Goal: Information Seeking & Learning: Learn about a topic

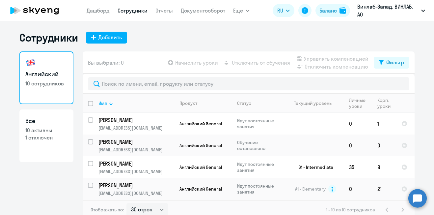
select select "30"
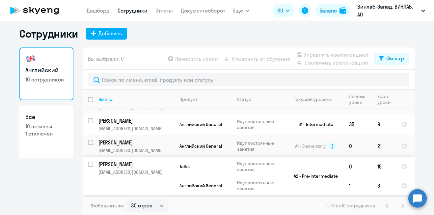
scroll to position [99, 0]
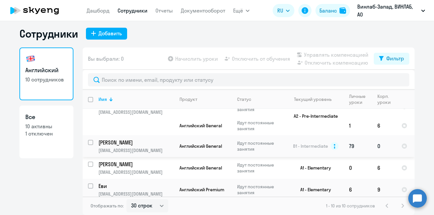
click at [161, 146] on td "[PERSON_NAME] [EMAIL_ADDRESS][DOMAIN_NAME]" at bounding box center [133, 146] width 81 height 22
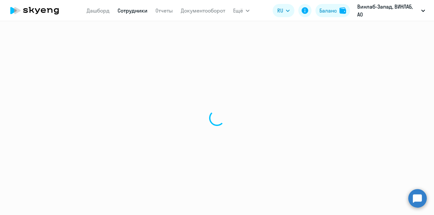
select select "english"
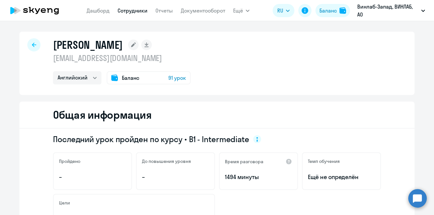
click at [123, 50] on h1 "[PERSON_NAME]" at bounding box center [88, 44] width 70 height 13
click at [139, 44] on rect at bounding box center [133, 45] width 11 height 11
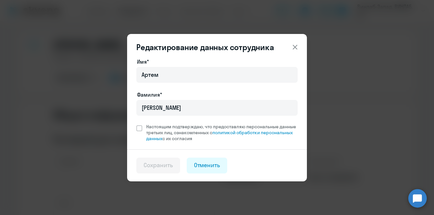
click at [295, 45] on icon at bounding box center [295, 47] width 8 height 8
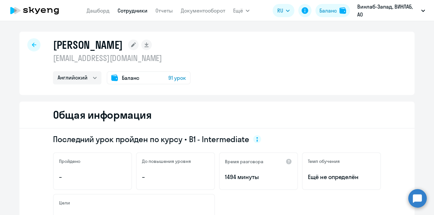
click at [92, 117] on h2 "Общая информация" at bounding box center [102, 114] width 99 height 13
click at [33, 49] on div at bounding box center [33, 44] width 13 height 13
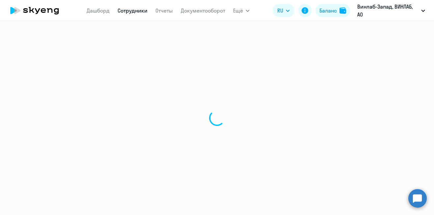
select select "30"
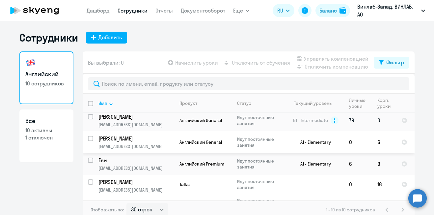
scroll to position [97, 0]
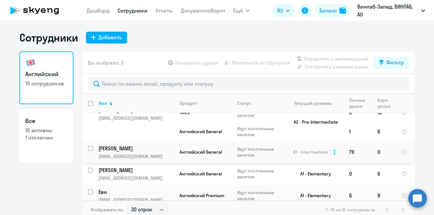
click at [195, 151] on span "Английский General" at bounding box center [201, 152] width 43 height 6
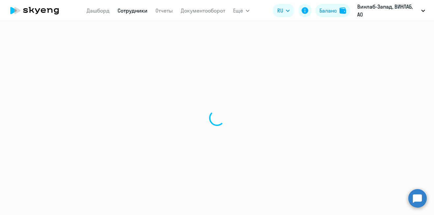
select select "english"
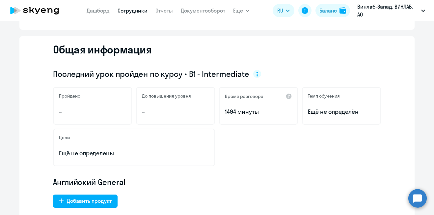
scroll to position [66, 0]
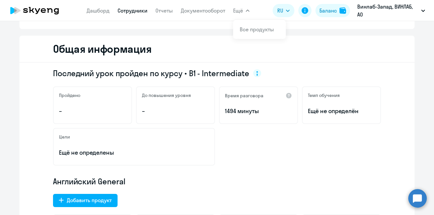
click at [248, 12] on icon "button" at bounding box center [248, 11] width 4 height 2
click at [246, 12] on button "Ещё" at bounding box center [241, 10] width 16 height 13
click at [242, 12] on span "Ещё" at bounding box center [238, 11] width 10 height 8
